Goal: Information Seeking & Learning: Check status

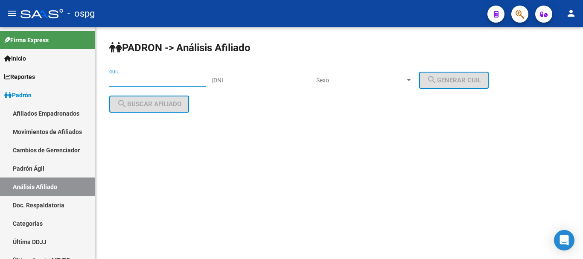
click at [130, 82] on input "CUIL" at bounding box center [157, 80] width 96 height 7
paste input "20-27356964-3"
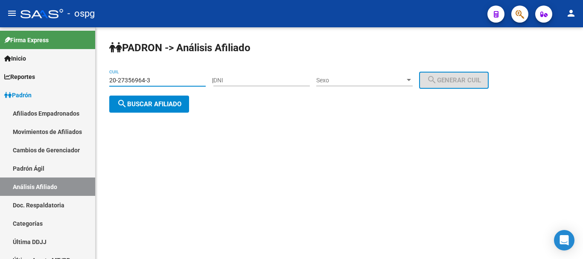
type input "20-27356964-3"
drag, startPoint x: 152, startPoint y: 103, endPoint x: 158, endPoint y: 77, distance: 27.1
click at [154, 90] on app-analisis-afiliado "PADRON -> Análisis Afiliado 20-27356964-3 CUIL | DNI Sexo Sexo search Generar C…" at bounding box center [302, 92] width 386 height 31
click at [163, 104] on span "search Buscar afiliado" at bounding box center [149, 104] width 64 height 8
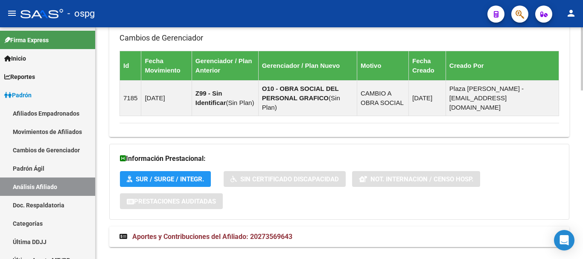
scroll to position [615, 0]
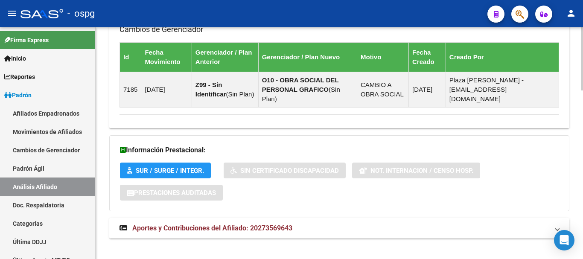
drag, startPoint x: 272, startPoint y: 216, endPoint x: 315, endPoint y: 191, distance: 49.3
click at [273, 224] on span "Aportes y Contribuciones del Afiliado: 20273569643" at bounding box center [212, 228] width 160 height 8
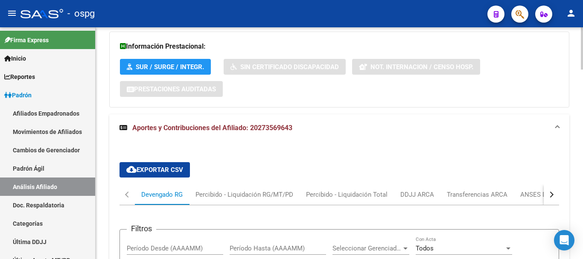
scroll to position [793, 0]
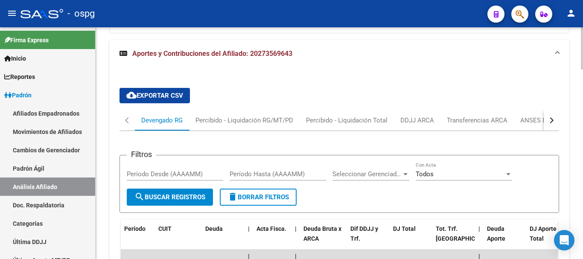
click at [548, 110] on button "button" at bounding box center [550, 120] width 15 height 20
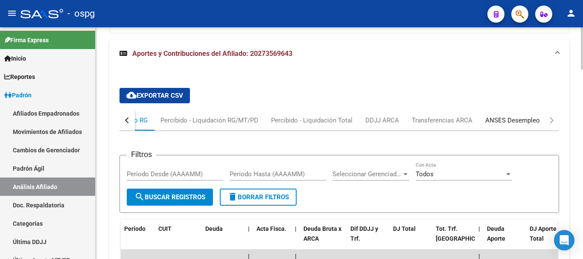
click at [519, 116] on div "ANSES Desempleo" at bounding box center [512, 120] width 55 height 9
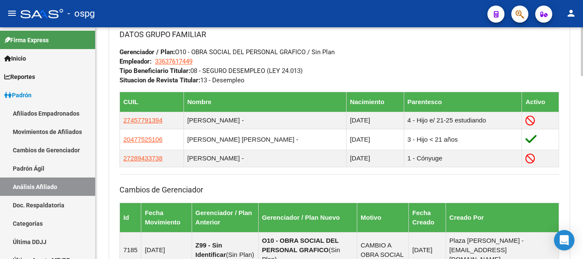
scroll to position [452, 0]
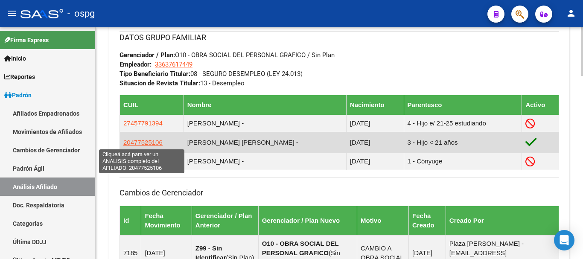
click at [154, 140] on span "20477525106" at bounding box center [142, 142] width 39 height 7
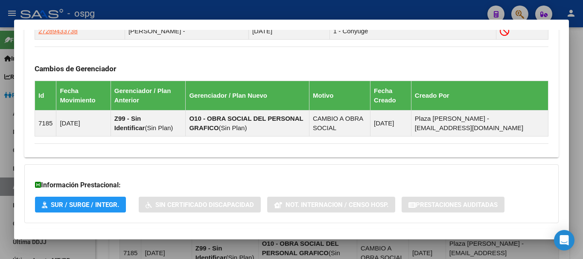
scroll to position [623, 0]
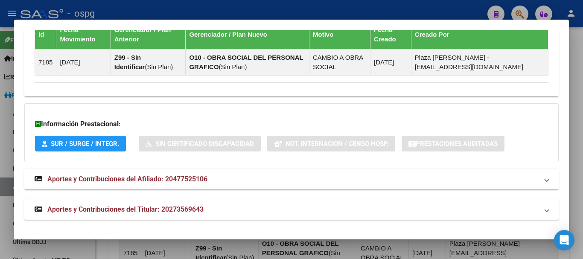
click at [194, 179] on span "Aportes y Contribuciones del Afiliado: 20477525106" at bounding box center [127, 179] width 160 height 8
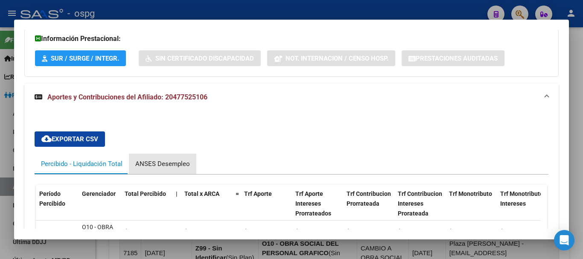
drag, startPoint x: 163, startPoint y: 164, endPoint x: 174, endPoint y: 165, distance: 11.5
click at [164, 164] on div "ANSES Desempleo" at bounding box center [162, 163] width 55 height 9
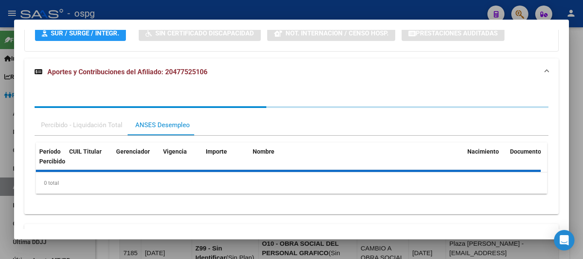
scroll to position [758, 0]
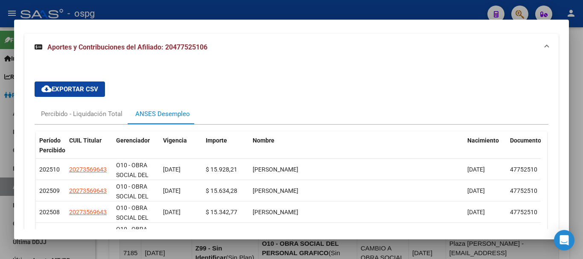
click at [446, 6] on div at bounding box center [291, 129] width 583 height 259
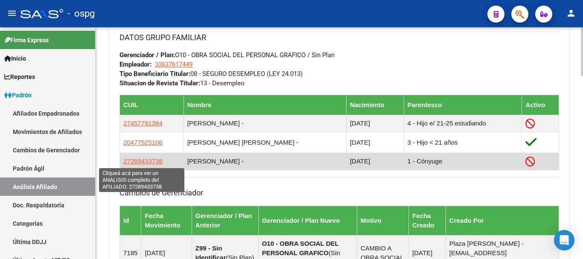
click at [142, 164] on span "27289433738" at bounding box center [142, 160] width 39 height 7
type textarea "27289433738"
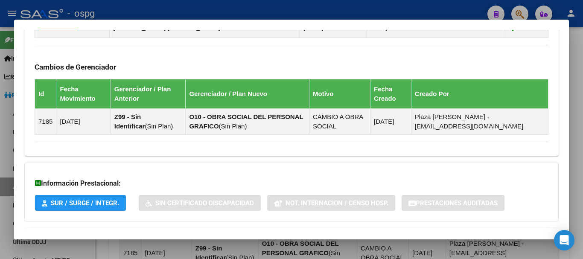
scroll to position [636, 0]
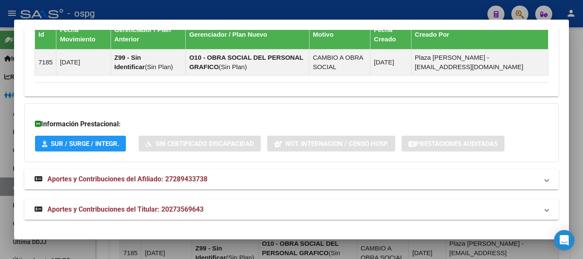
click at [133, 177] on span "Aportes y Contribuciones del Afiliado: 27289433738" at bounding box center [127, 179] width 160 height 8
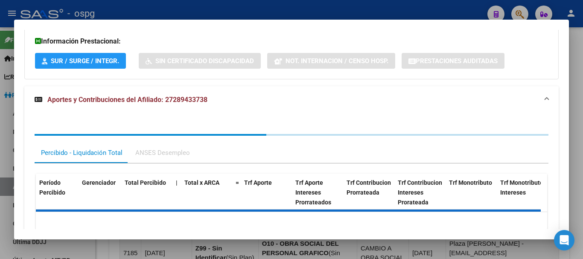
scroll to position [764, 0]
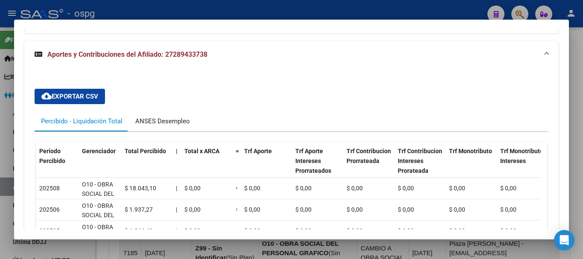
click at [173, 121] on div "ANSES Desempleo" at bounding box center [162, 120] width 55 height 9
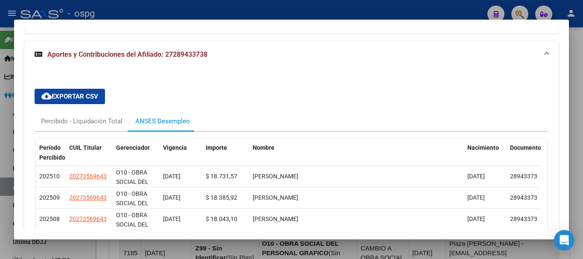
drag, startPoint x: 582, startPoint y: 102, endPoint x: 527, endPoint y: 125, distance: 59.7
click at [581, 103] on div at bounding box center [291, 129] width 583 height 259
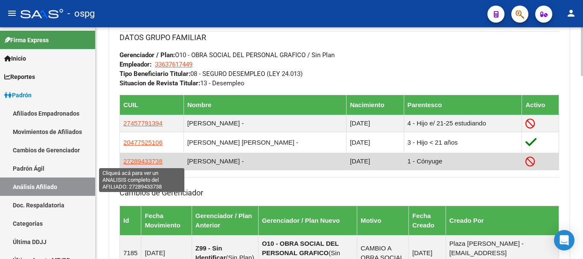
click at [142, 162] on span "27289433738" at bounding box center [142, 160] width 39 height 7
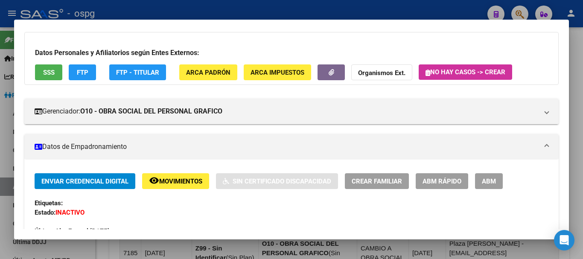
scroll to position [43, 0]
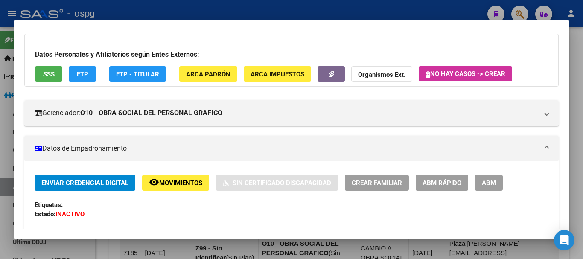
click at [489, 183] on span "ABM" at bounding box center [488, 183] width 14 height 8
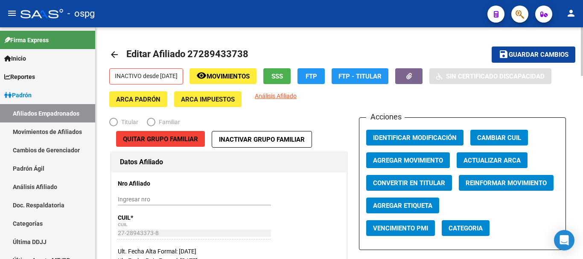
radio input "true"
type input "33-63761744-9"
click at [408, 159] on span "Agregar Movimiento" at bounding box center [408, 161] width 70 height 8
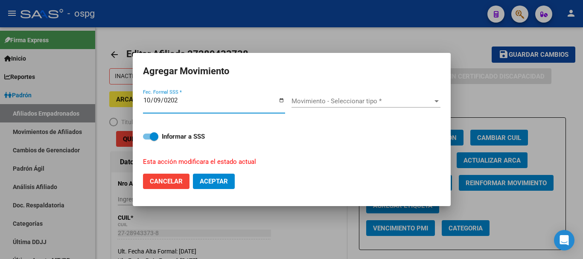
type input "[DATE]"
click at [322, 102] on span "Movimiento - Seleccionar tipo *" at bounding box center [361, 101] width 141 height 8
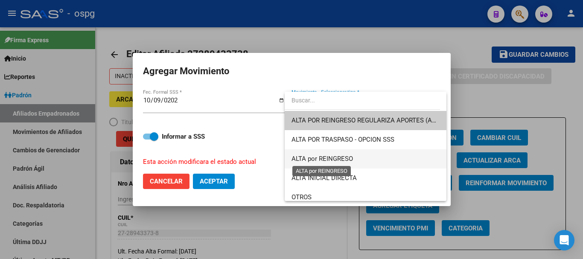
click at [320, 160] on span "ALTA por REINGRESO" at bounding box center [321, 159] width 61 height 8
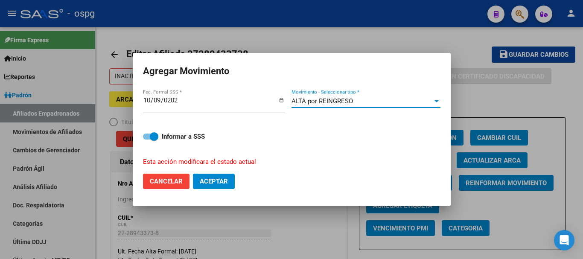
click at [232, 185] on button "Aceptar" at bounding box center [214, 181] width 42 height 15
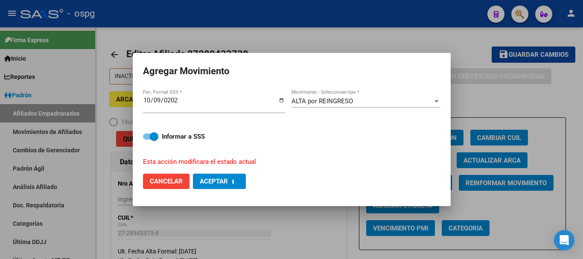
checkbox input "false"
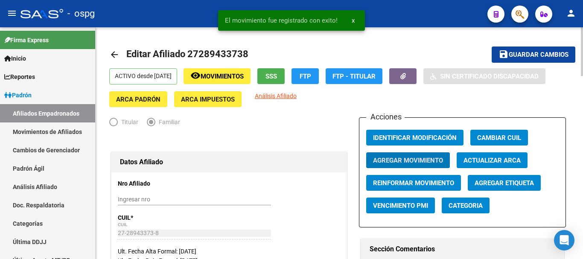
drag, startPoint x: 540, startPoint y: 52, endPoint x: 522, endPoint y: 52, distance: 18.3
click at [539, 54] on span "Guardar cambios" at bounding box center [538, 55] width 60 height 8
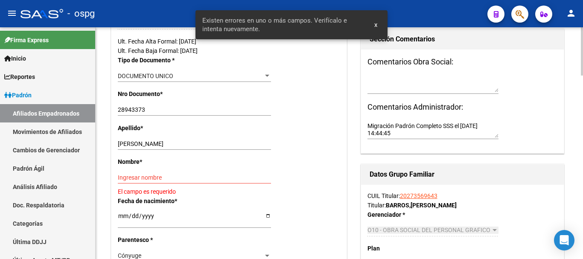
scroll to position [299, 0]
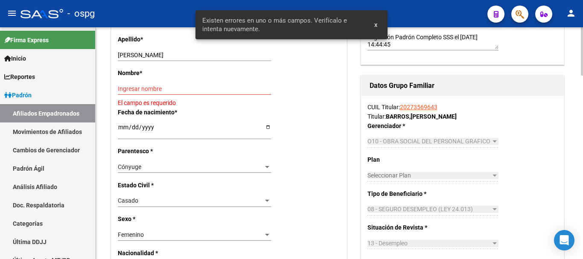
click at [150, 88] on input "Ingresar nombre" at bounding box center [194, 88] width 153 height 7
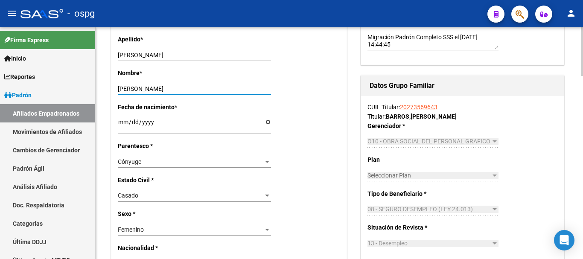
type input "[PERSON_NAME]"
drag, startPoint x: 145, startPoint y: 51, endPoint x: 192, endPoint y: 54, distance: 46.6
click at [188, 56] on div "[PERSON_NAME] apellido" at bounding box center [194, 55] width 153 height 12
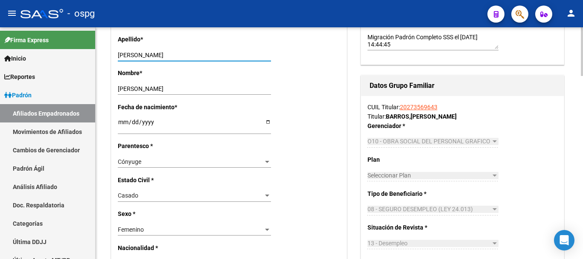
drag, startPoint x: 197, startPoint y: 55, endPoint x: 144, endPoint y: 57, distance: 53.4
click at [144, 57] on input "[PERSON_NAME]" at bounding box center [194, 55] width 153 height 7
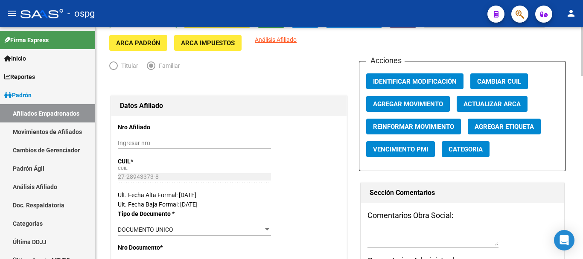
scroll to position [0, 0]
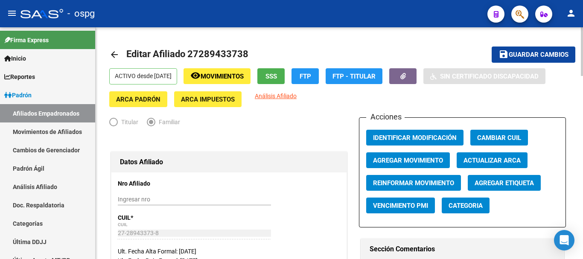
type input "VASQUEZ"
click at [516, 55] on span "Guardar cambios" at bounding box center [538, 55] width 60 height 8
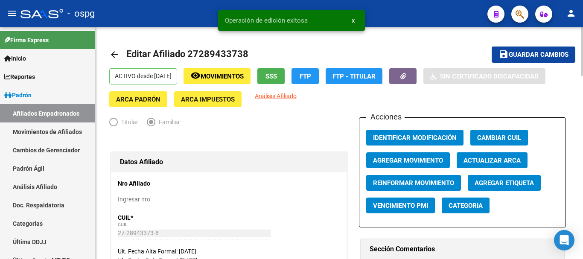
drag, startPoint x: 400, startPoint y: 40, endPoint x: 127, endPoint y: 36, distance: 273.0
click at [114, 51] on mat-icon "arrow_back" at bounding box center [114, 54] width 10 height 10
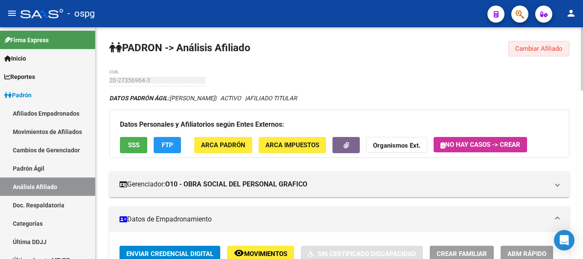
drag, startPoint x: 542, startPoint y: 49, endPoint x: 245, endPoint y: 43, distance: 296.5
click at [541, 48] on span "Cambiar Afiliado" at bounding box center [538, 49] width 47 height 8
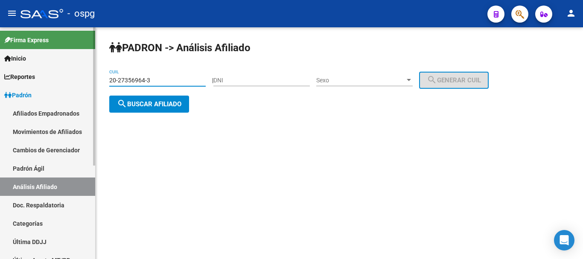
drag, startPoint x: 169, startPoint y: 78, endPoint x: 28, endPoint y: 63, distance: 142.4
click at [28, 63] on mat-sidenav-container "Firma Express Inicio Calendario SSS Instructivos Contacto OS Reportes Ingresos …" at bounding box center [291, 143] width 583 height 232
paste input "7-94469586-4"
type input "27-94469586-4"
click at [171, 108] on button "search Buscar afiliado" at bounding box center [149, 104] width 80 height 17
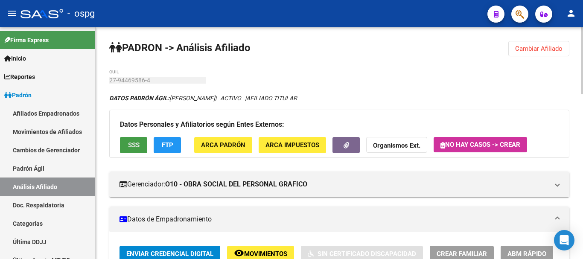
click at [136, 147] on span "SSS" at bounding box center [134, 146] width 12 height 8
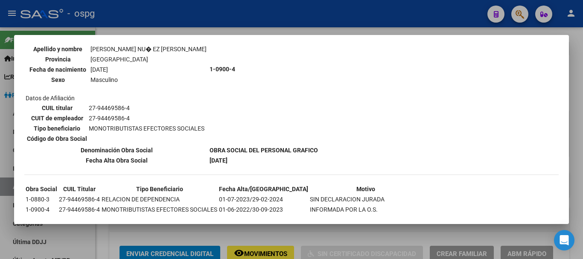
scroll to position [217, 0]
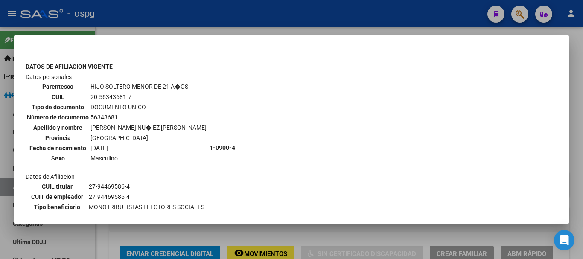
click at [582, 91] on div at bounding box center [291, 129] width 583 height 259
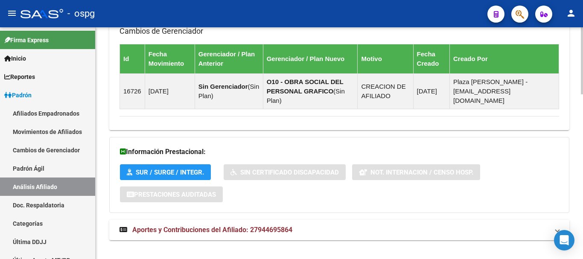
scroll to position [572, 0]
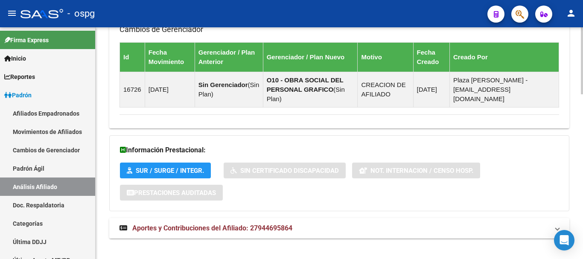
drag, startPoint x: 303, startPoint y: 213, endPoint x: 304, endPoint y: 217, distance: 4.5
click at [303, 218] on mat-expansion-panel-header "Aportes y Contribuciones del Afiliado: 27944695864" at bounding box center [339, 228] width 460 height 20
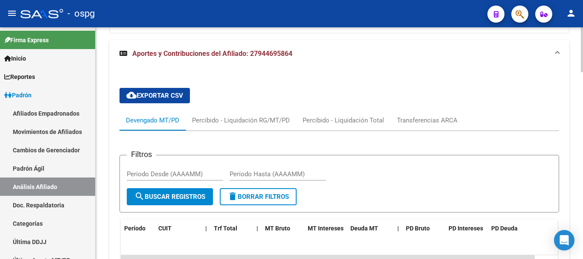
scroll to position [742, 0]
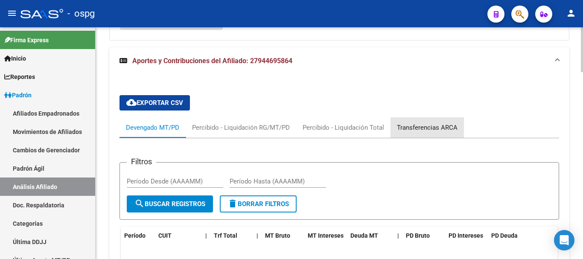
click at [424, 123] on div "Transferencias ARCA" at bounding box center [427, 127] width 61 height 9
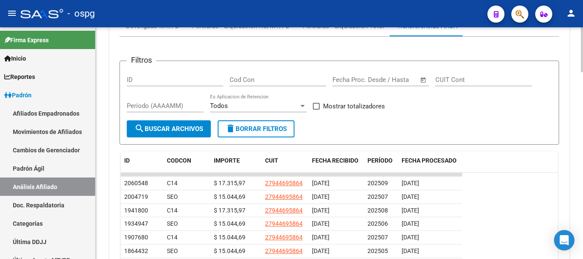
scroll to position [700, 0]
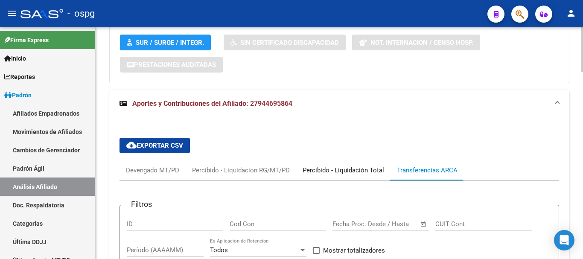
click at [340, 165] on div "Percibido - Liquidación Total" at bounding box center [342, 169] width 81 height 9
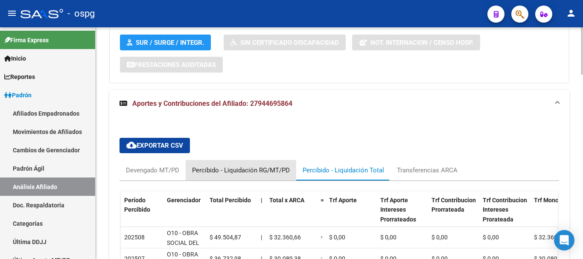
click at [258, 165] on div "Percibido - Liquidación RG/MT/PD" at bounding box center [241, 169] width 98 height 9
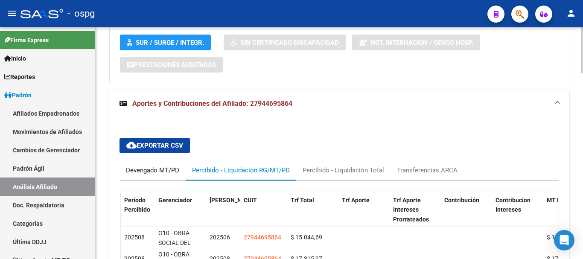
click at [160, 165] on div "Devengado MT/PD" at bounding box center [152, 169] width 53 height 9
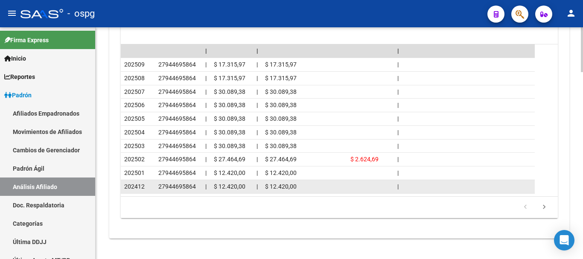
scroll to position [918, 0]
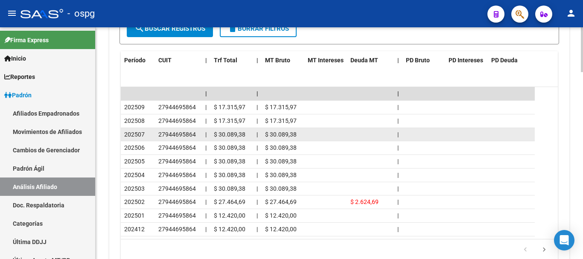
click at [184, 131] on span "27944695864" at bounding box center [177, 134] width 38 height 7
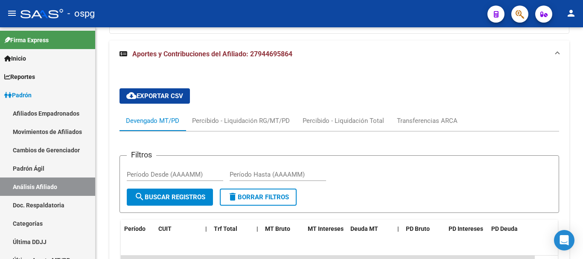
scroll to position [747, 0]
